Goal: Navigation & Orientation: Find specific page/section

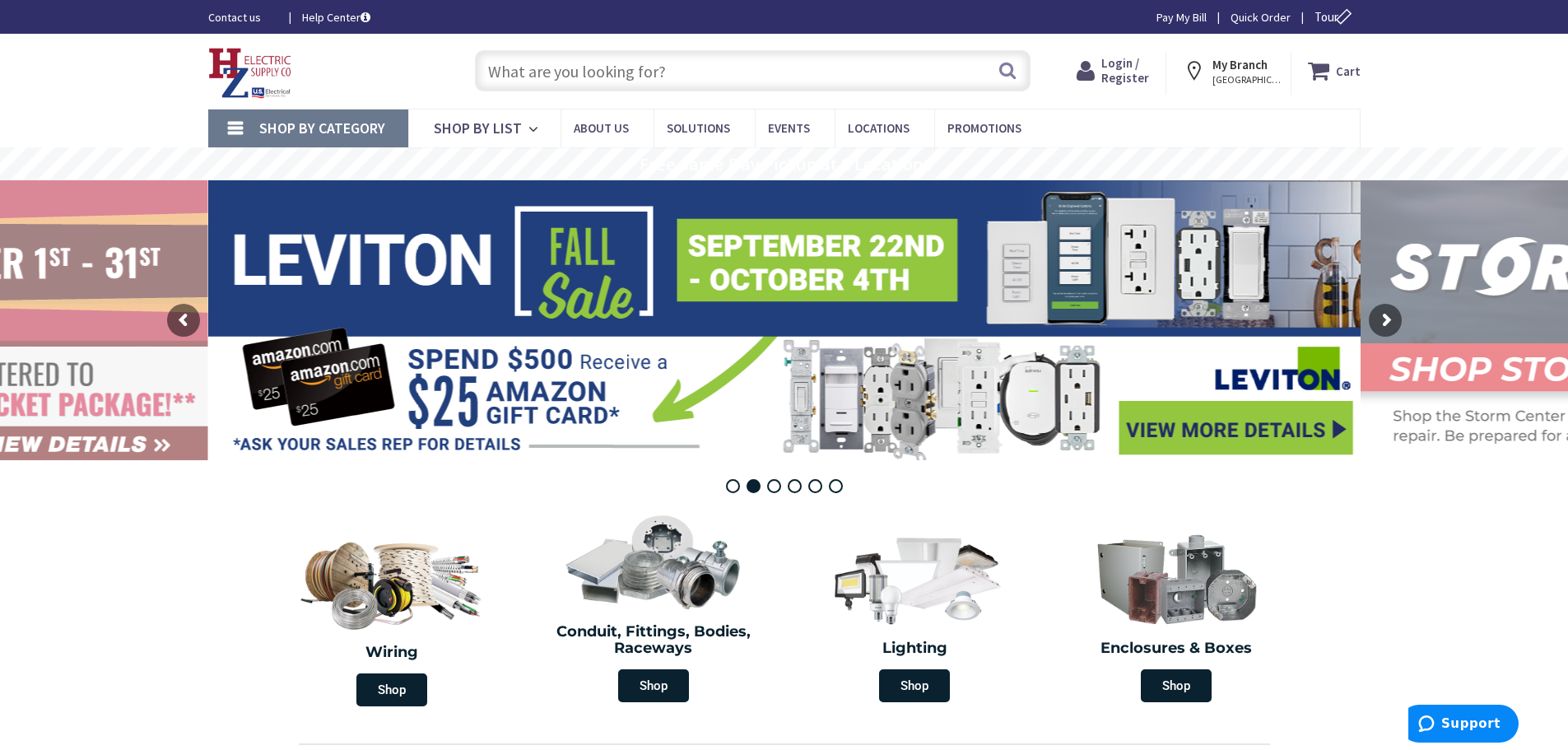
click at [129, 563] on section "Wiring Shop Conduit, Fittings, Bodies, Raceways Shop Lighting Shop Enclosures &…" at bounding box center [784, 608] width 1568 height 213
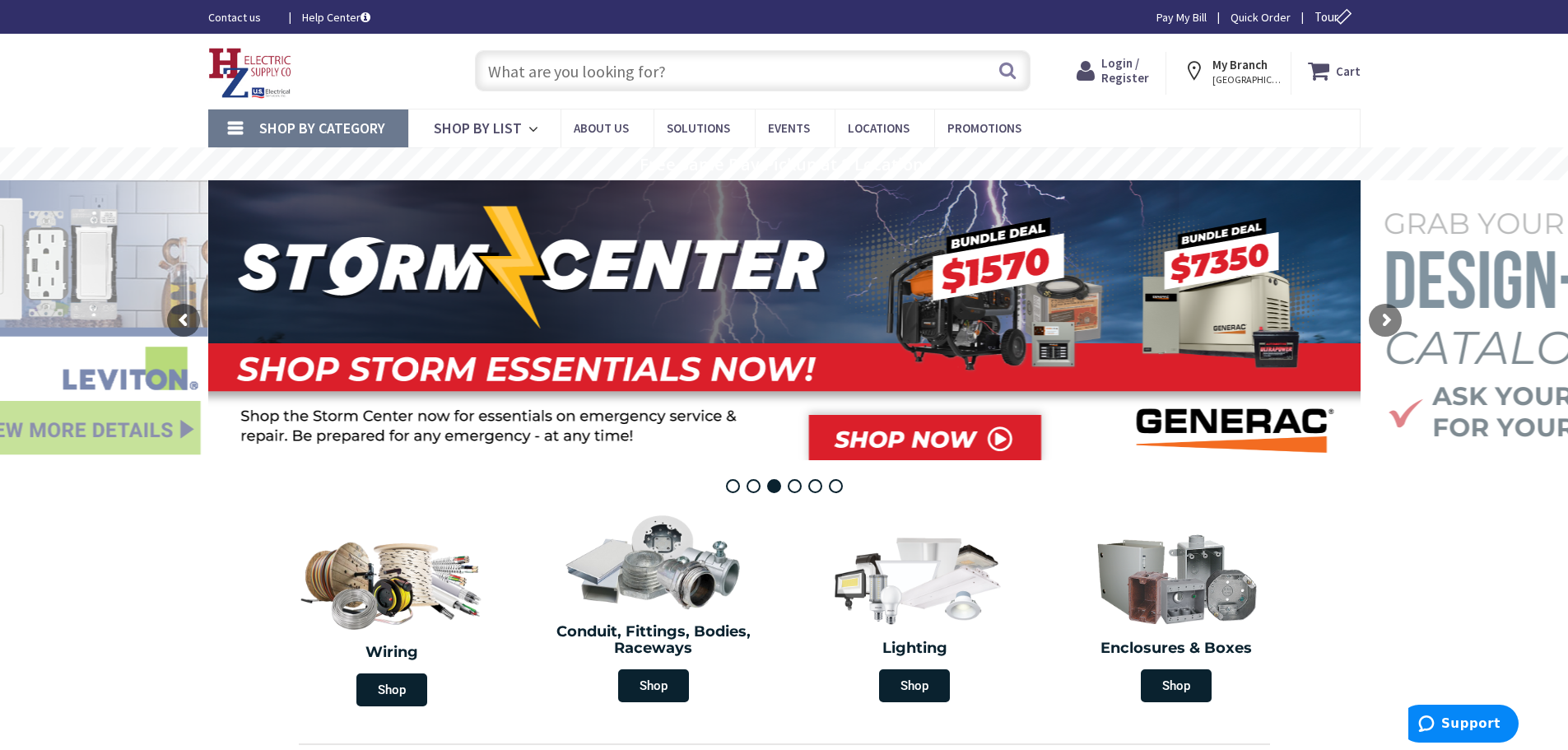
click at [1233, 75] on span "SPRINGFIELD, MA" at bounding box center [1247, 80] width 70 height 13
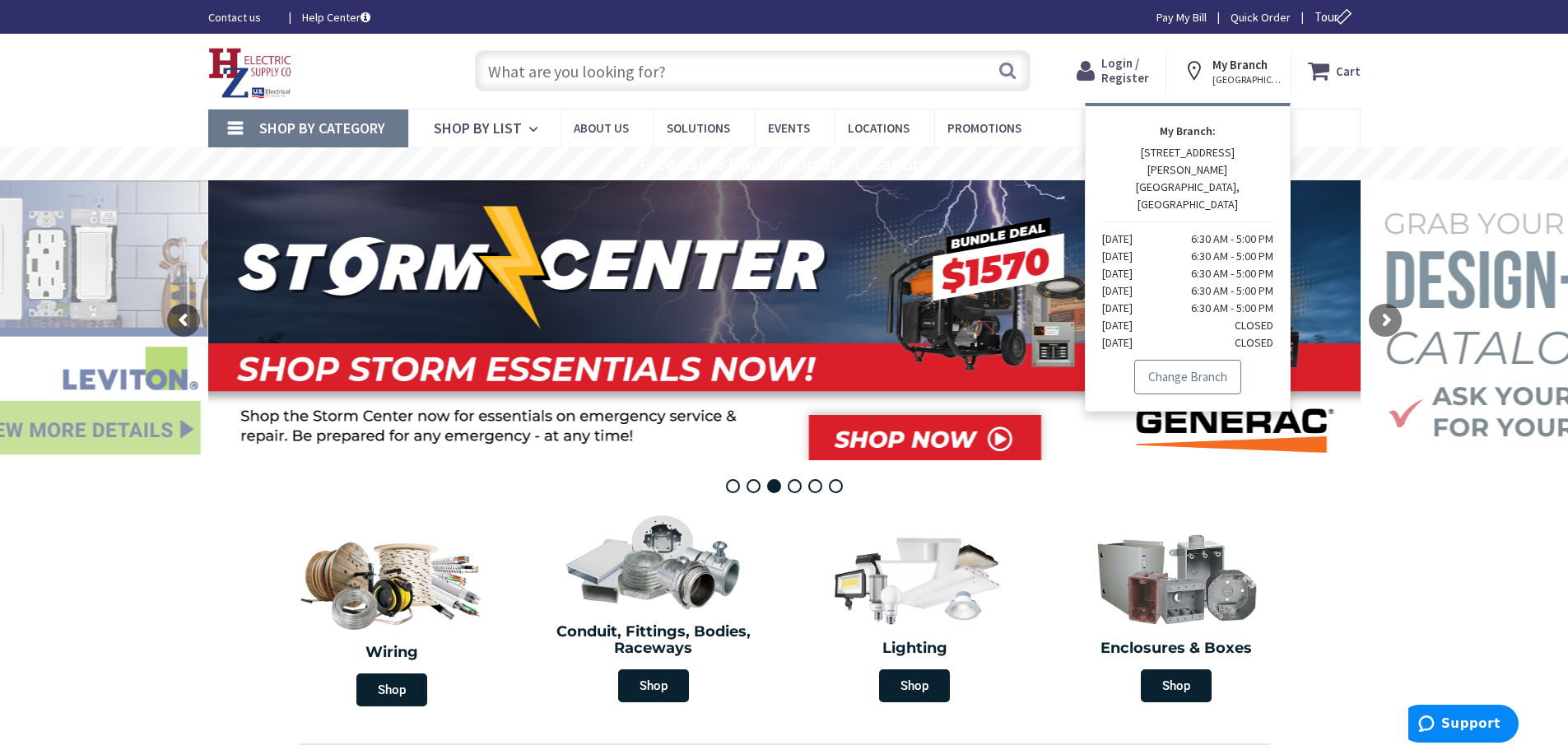
click at [1174, 359] on link "Change Branch" at bounding box center [1187, 376] width 107 height 35
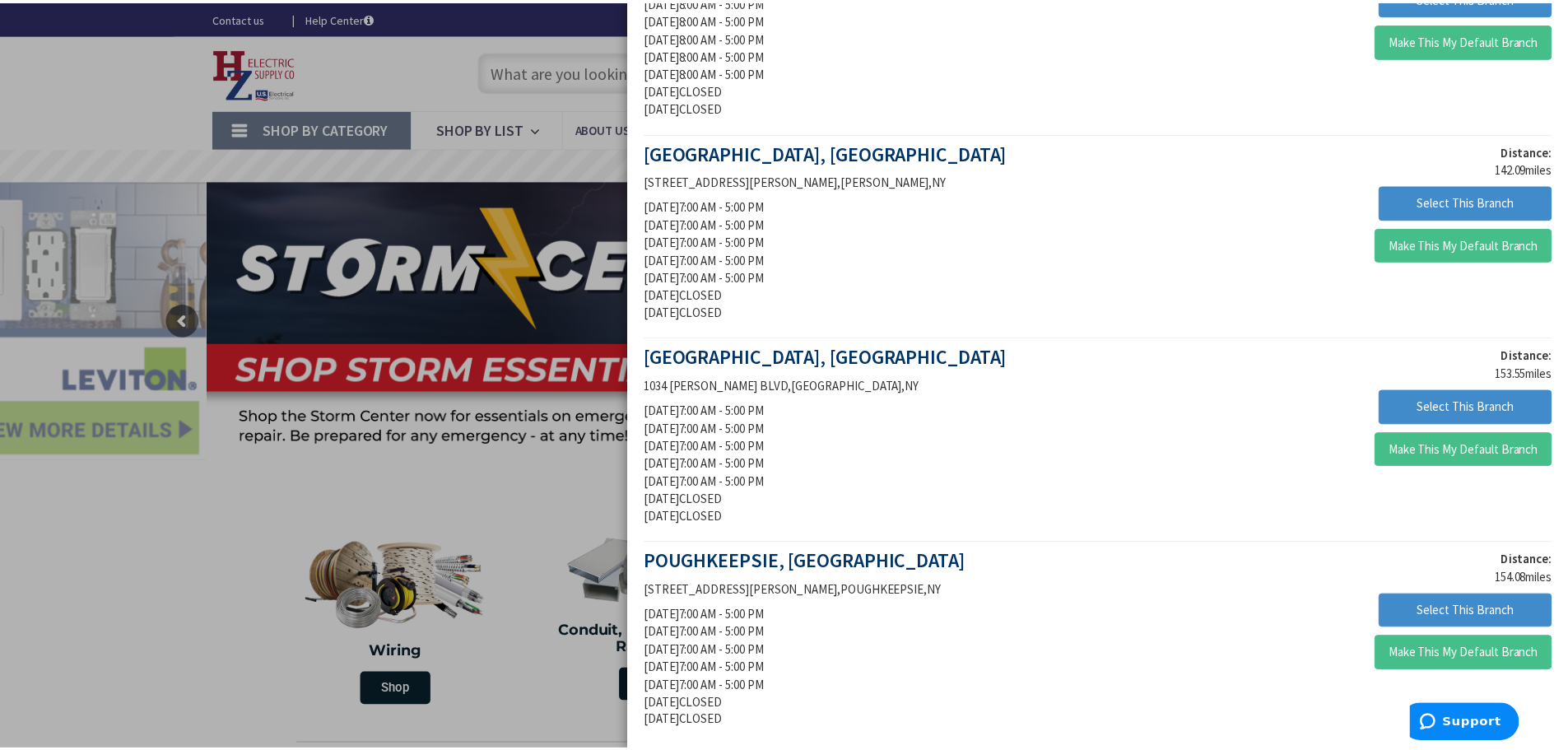
scroll to position [1240, 0]
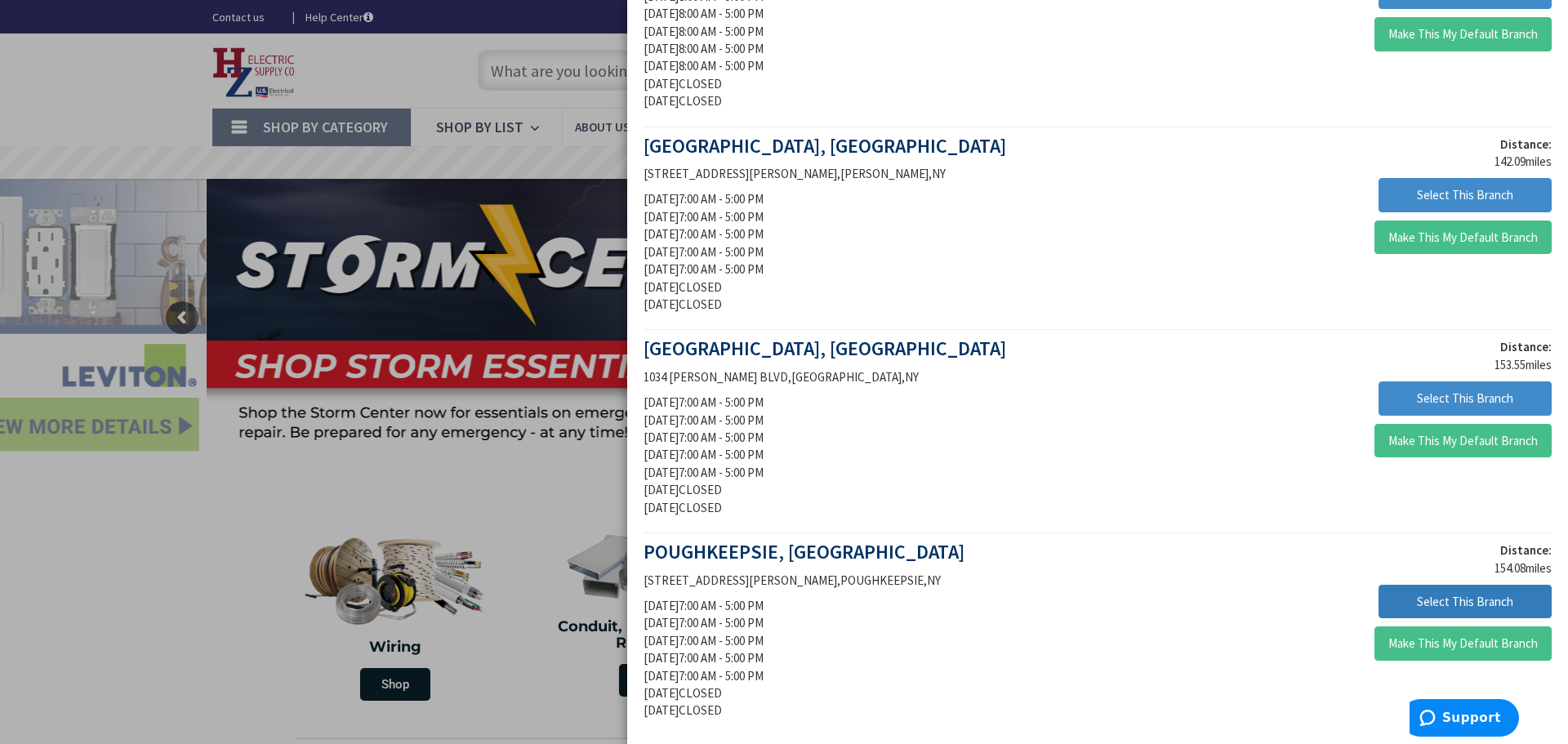
click at [1434, 599] on button "Select This Branch" at bounding box center [1465, 601] width 173 height 34
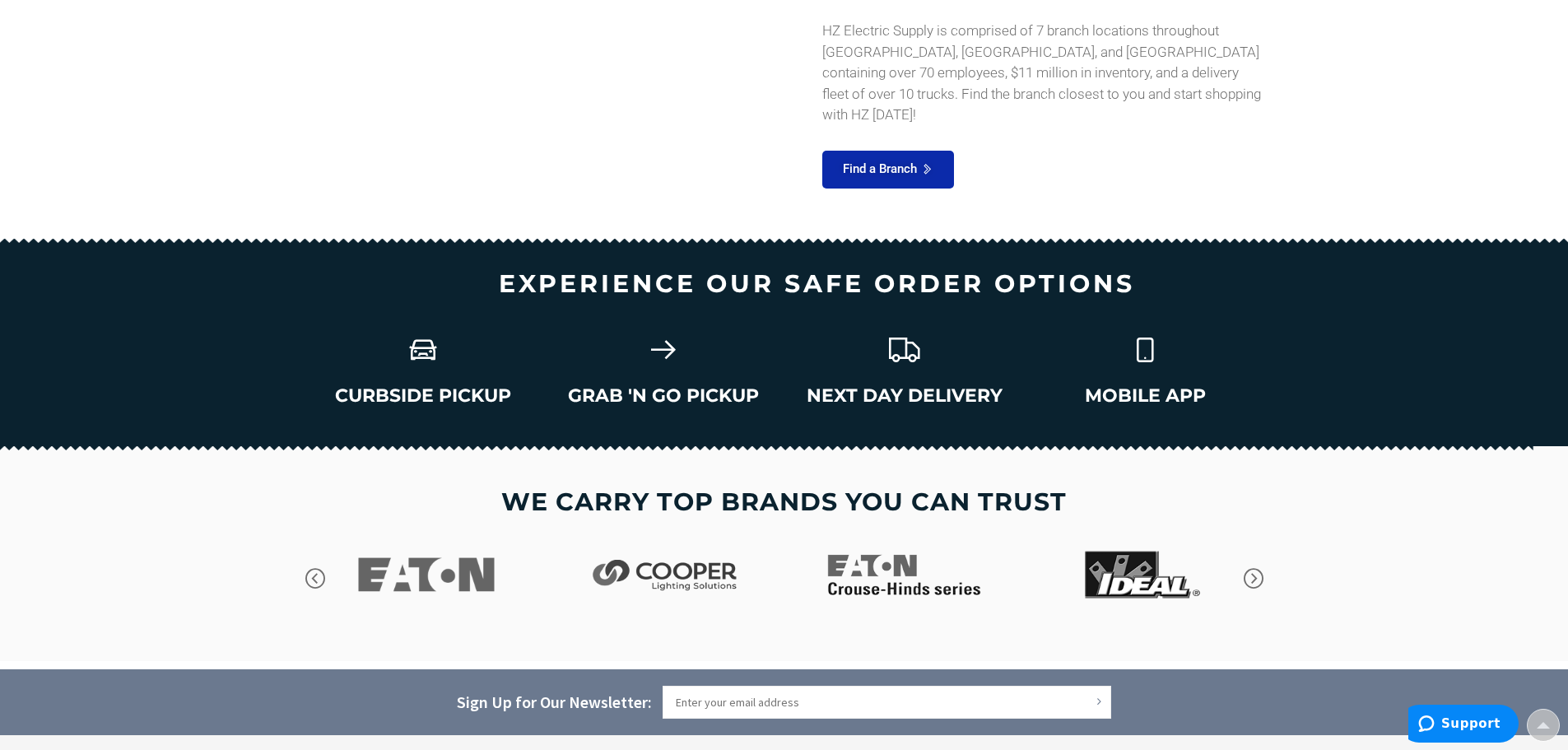
scroll to position [2281, 0]
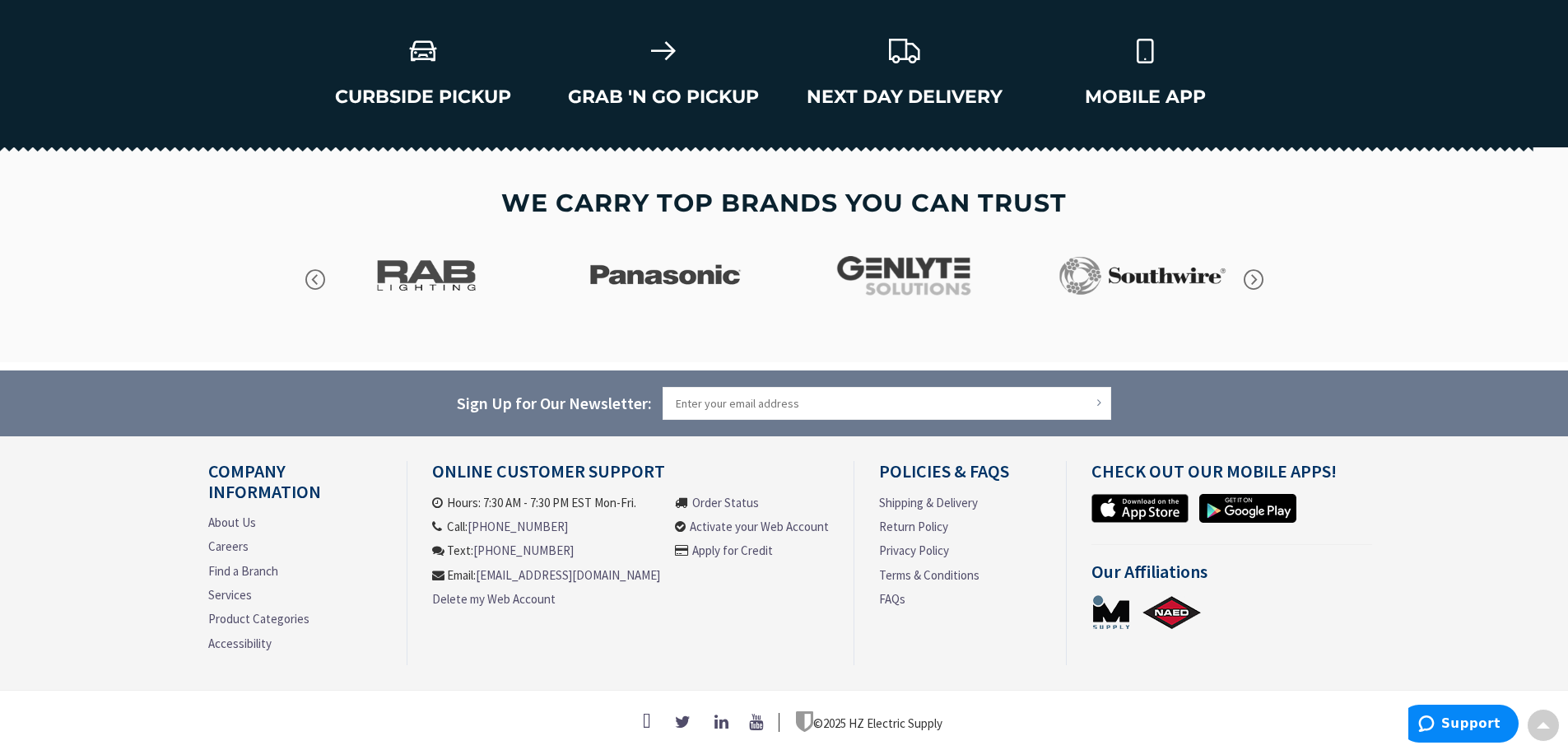
click at [502, 711] on div "© 2025 HZ Electric Supply" at bounding box center [784, 722] width 1153 height 21
